Goal: Find contact information: Find contact information

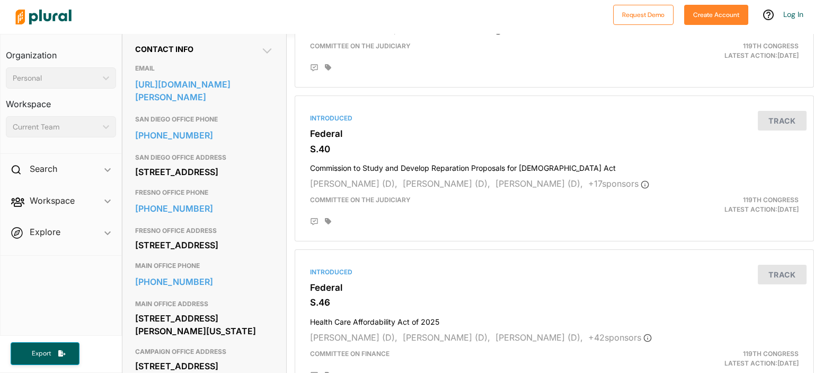
scroll to position [481, 0]
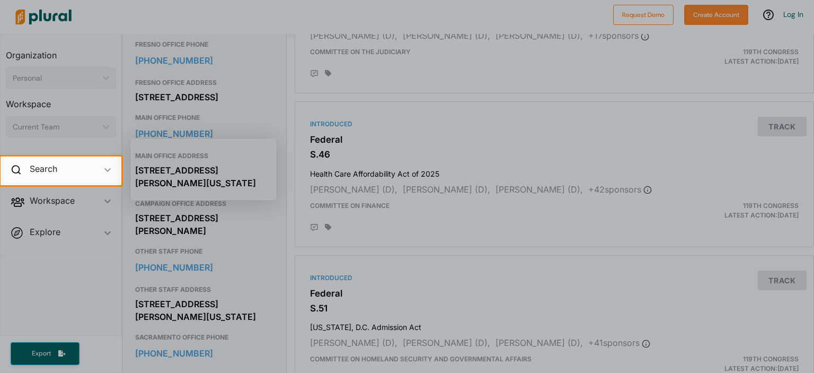
click at [491, 64] on div at bounding box center [407, 78] width 814 height 156
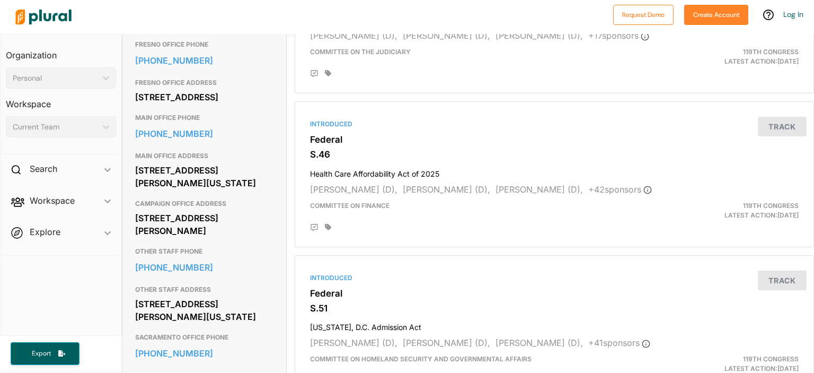
drag, startPoint x: 136, startPoint y: 195, endPoint x: 227, endPoint y: 206, distance: 91.4
click at [227, 191] on div "331 Hart Senate Office Building Washington, DC 20510" at bounding box center [204, 176] width 139 height 29
copy div "331 Hart Senate Office Building Washington, DC 20510"
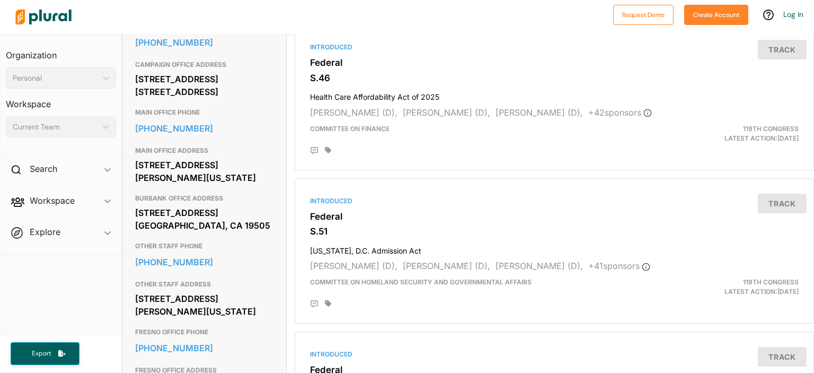
scroll to position [405, 0]
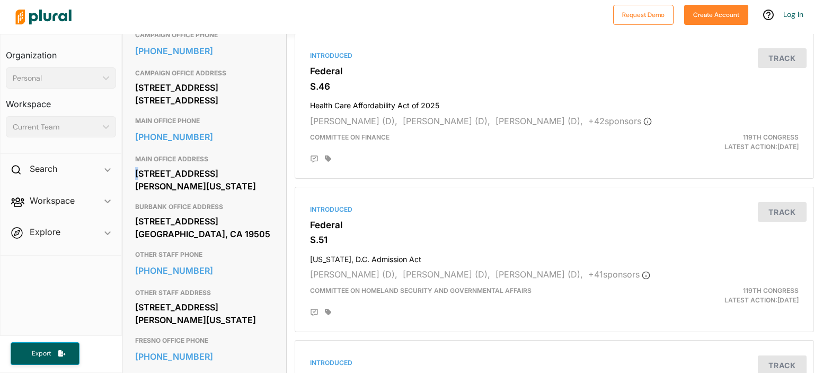
drag, startPoint x: 137, startPoint y: 183, endPoint x: 126, endPoint y: 181, distance: 11.3
click at [126, 181] on div "Contact Info EMAIL [URL][DOMAIN_NAME] CAMPAIGN OFFICE PHONE [PHONE_NUMBER] CAMP…" at bounding box center [204, 289] width 164 height 659
click at [245, 194] on div "[STREET_ADDRESS][PERSON_NAME][US_STATE]" at bounding box center [204, 179] width 139 height 29
drag, startPoint x: 134, startPoint y: 184, endPoint x: 239, endPoint y: 206, distance: 107.1
click at [239, 206] on div "Contact Info EMAIL [URL][DOMAIN_NAME] CAMPAIGN OFFICE PHONE [PHONE_NUMBER] CAMP…" at bounding box center [204, 289] width 164 height 659
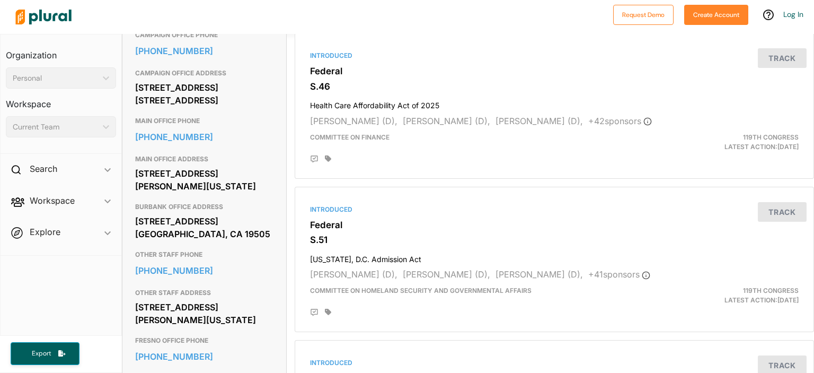
copy div "[STREET_ADDRESS][PERSON_NAME][US_STATE]"
